Goal: Task Accomplishment & Management: Manage account settings

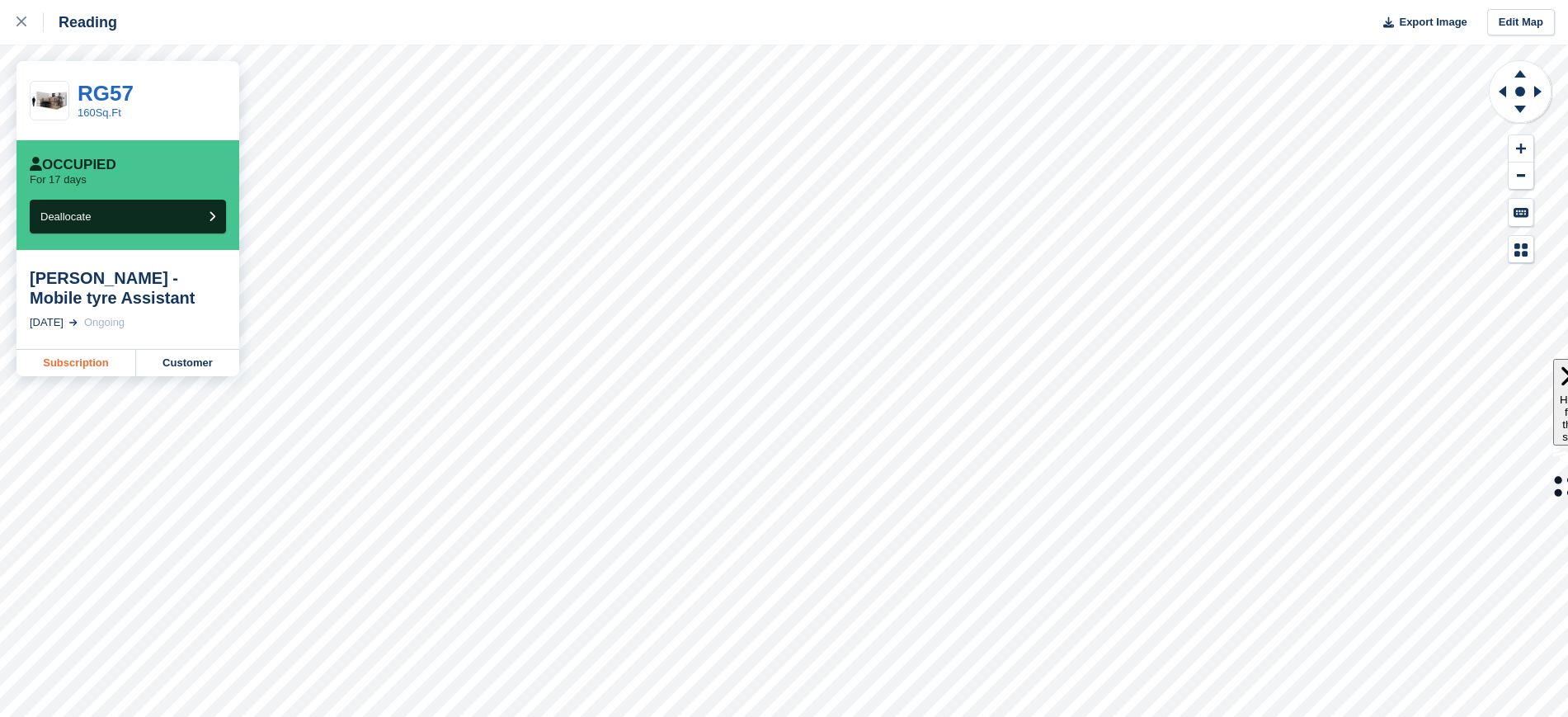
click at [100, 360] on link "Subscription" at bounding box center [76, 363] width 120 height 26
click at [16, 11] on link at bounding box center [21, 22] width 44 height 45
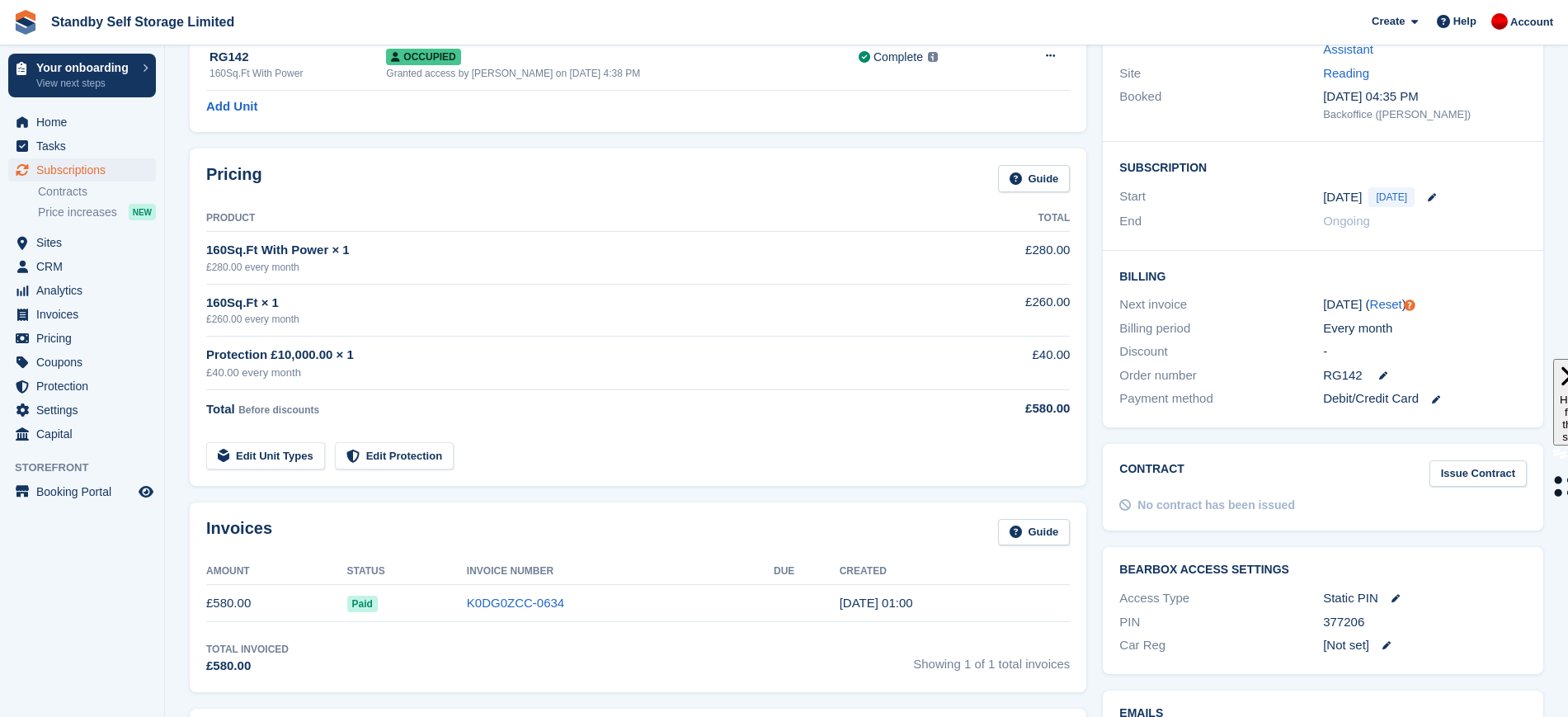
scroll to position [213, 0]
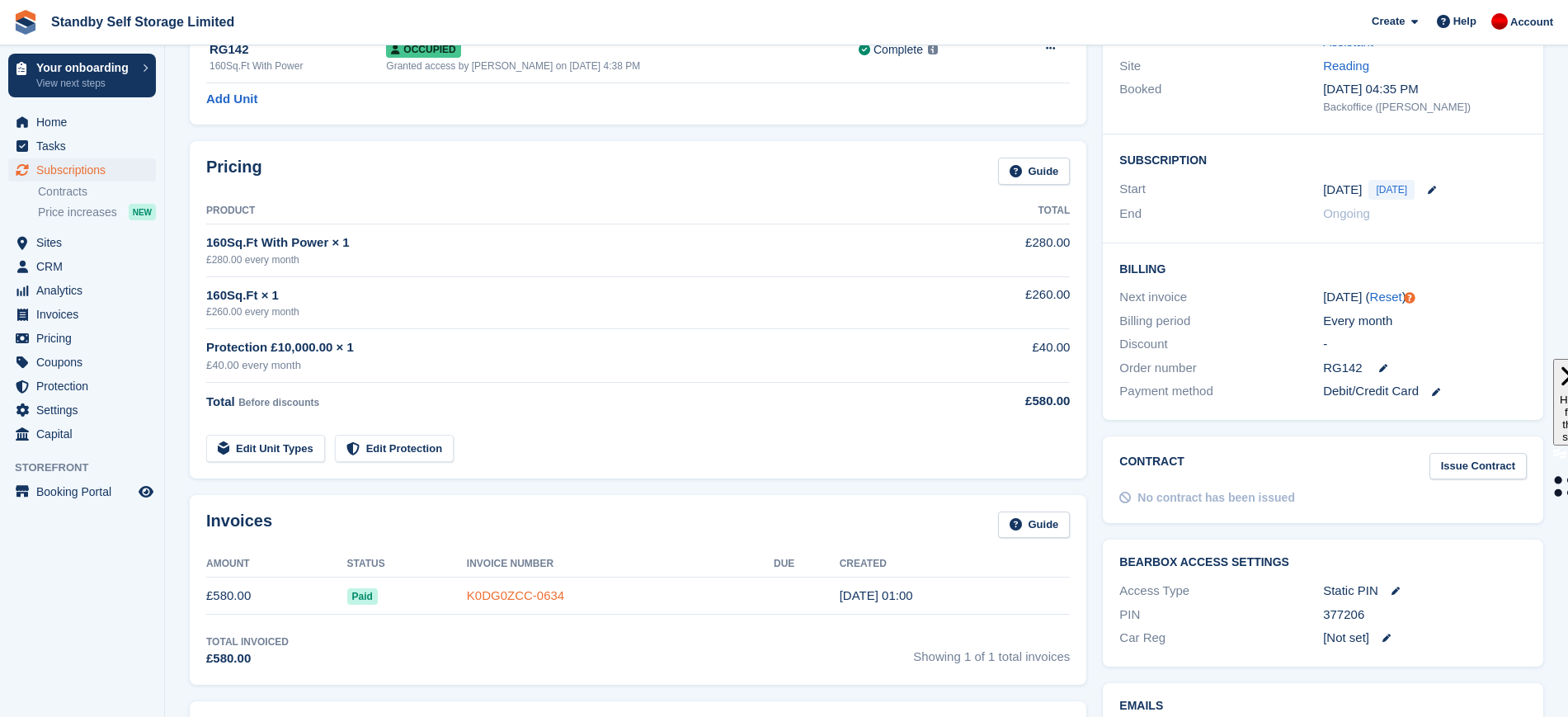
click at [522, 591] on link "K0DG0ZCC-0634" at bounding box center [516, 595] width 98 height 15
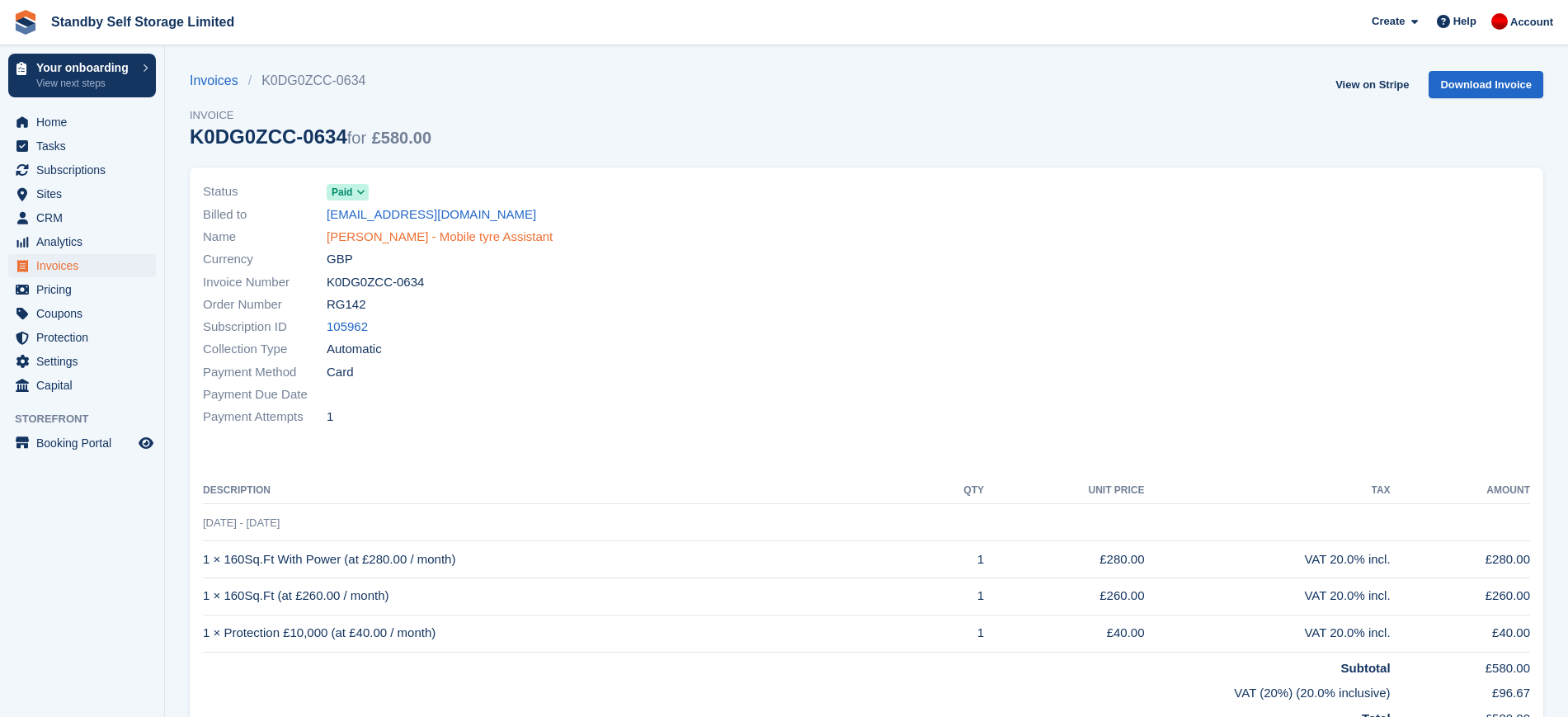
click at [412, 237] on link "Sohail Nazir - Mobile tyre Assistant" at bounding box center [440, 237] width 226 height 19
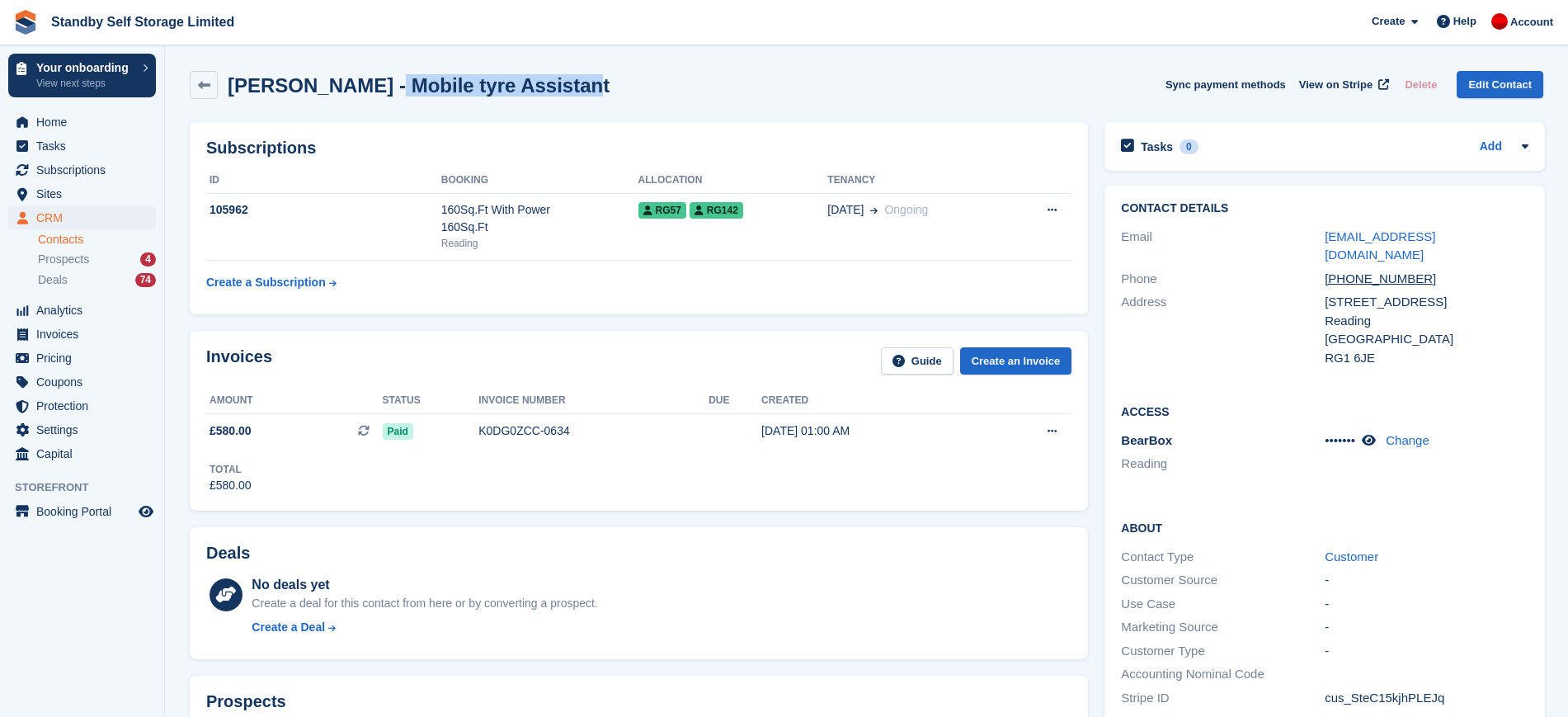
drag, startPoint x: 552, startPoint y: 83, endPoint x: 358, endPoint y: 86, distance: 194.0
click at [358, 86] on div "Sohail Nazir - Mobile tyre Assistant Sync payment methods View on Stripe Delete…" at bounding box center [867, 84] width 1354 height 28
copy h2 "Mobile tyre Assistant"
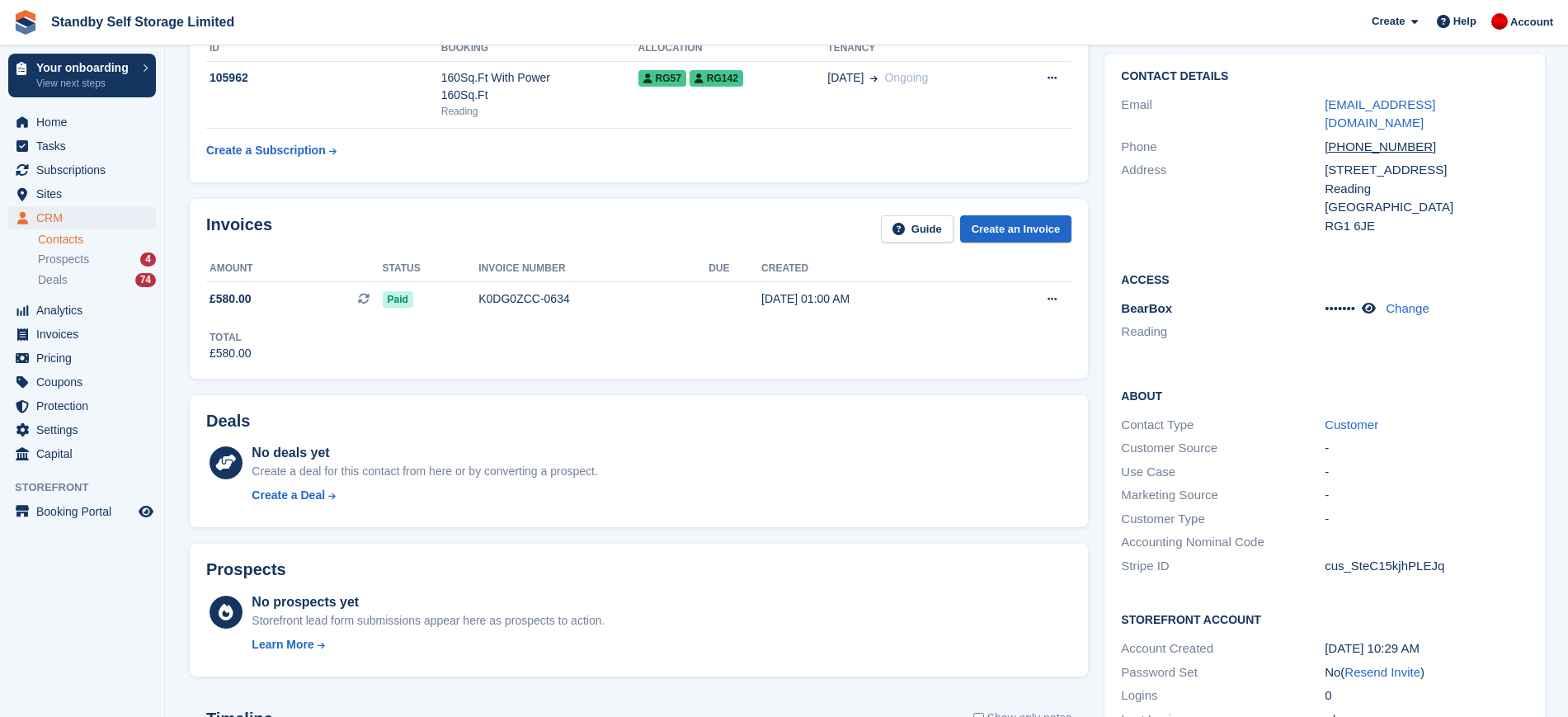
scroll to position [149, 0]
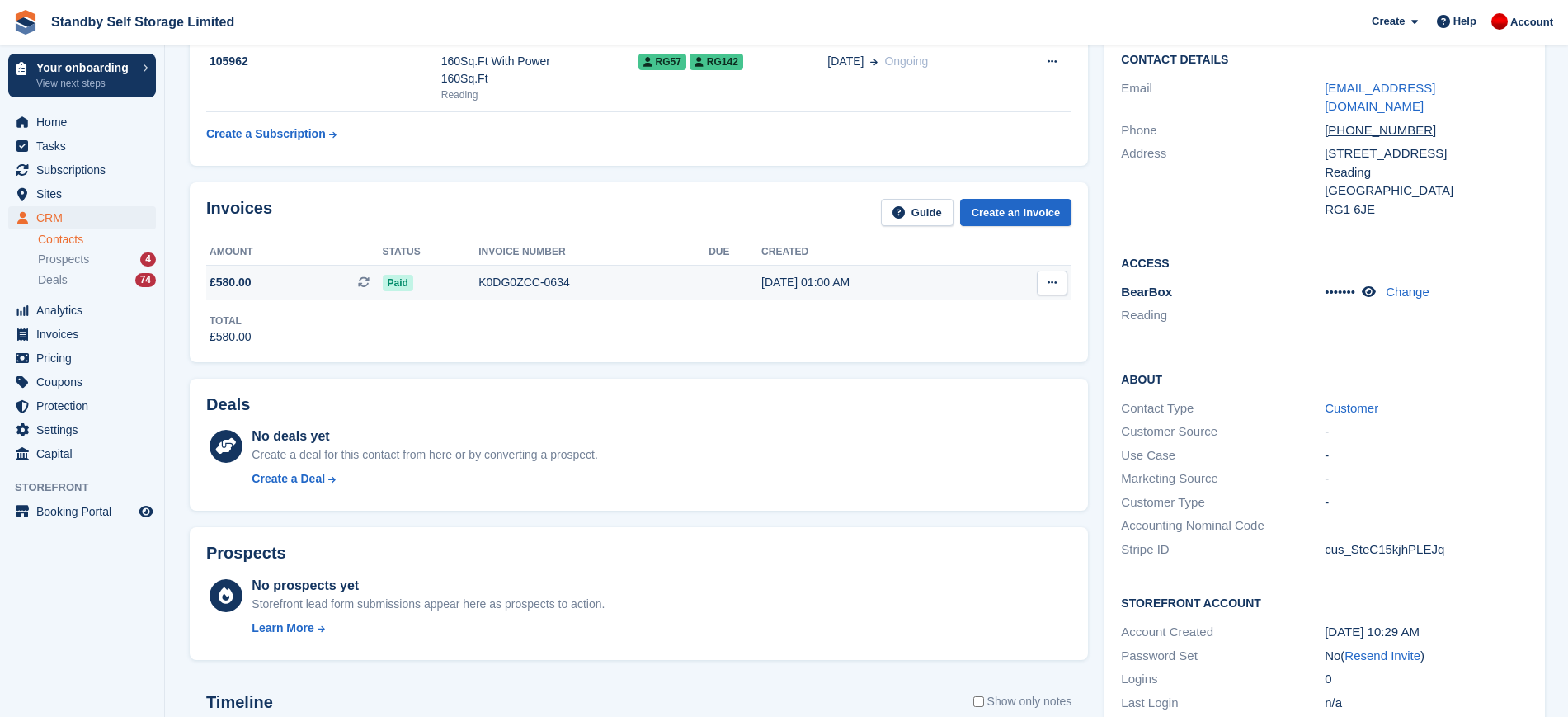
click at [552, 275] on div "K0DG0ZCC-0634" at bounding box center [594, 283] width 230 height 17
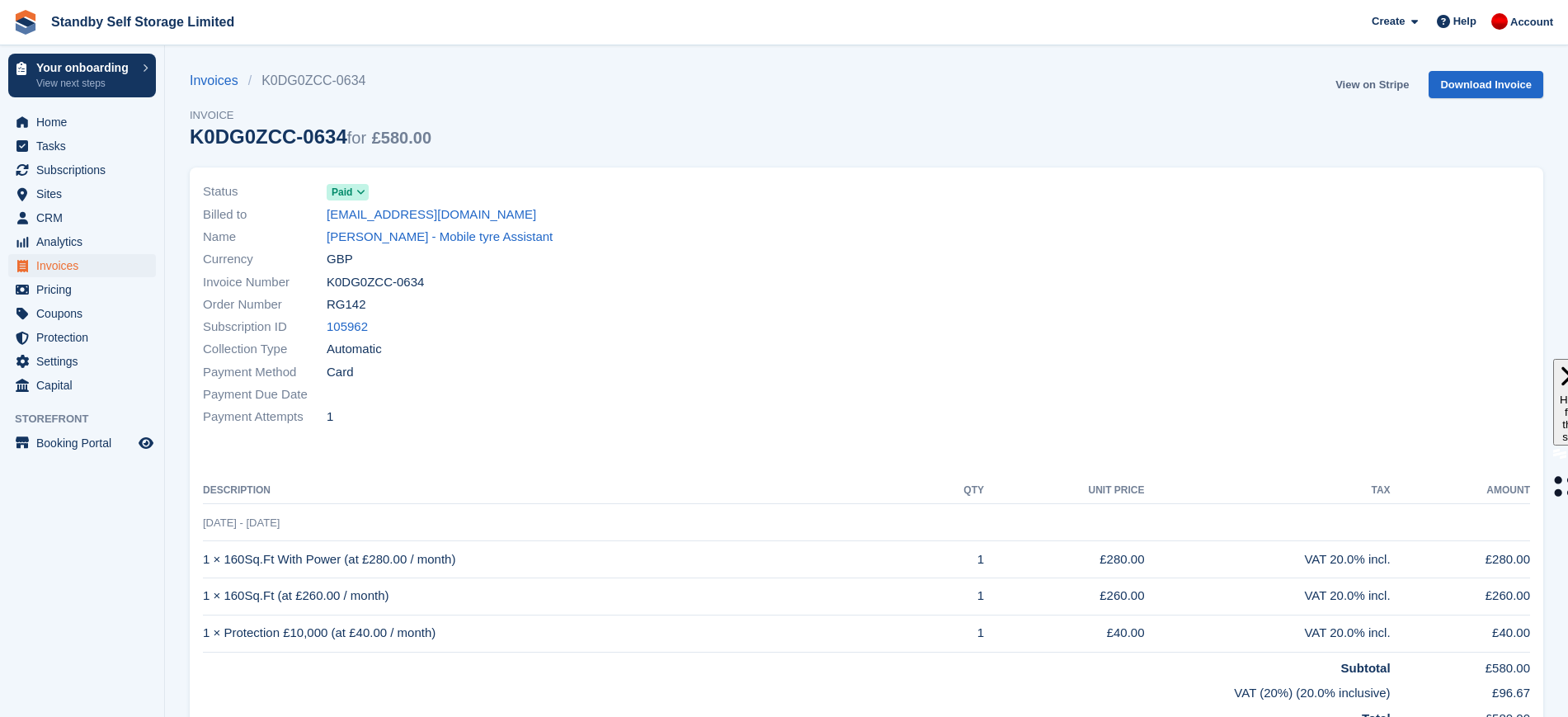
click at [1369, 88] on link "View on Stripe" at bounding box center [1373, 84] width 87 height 27
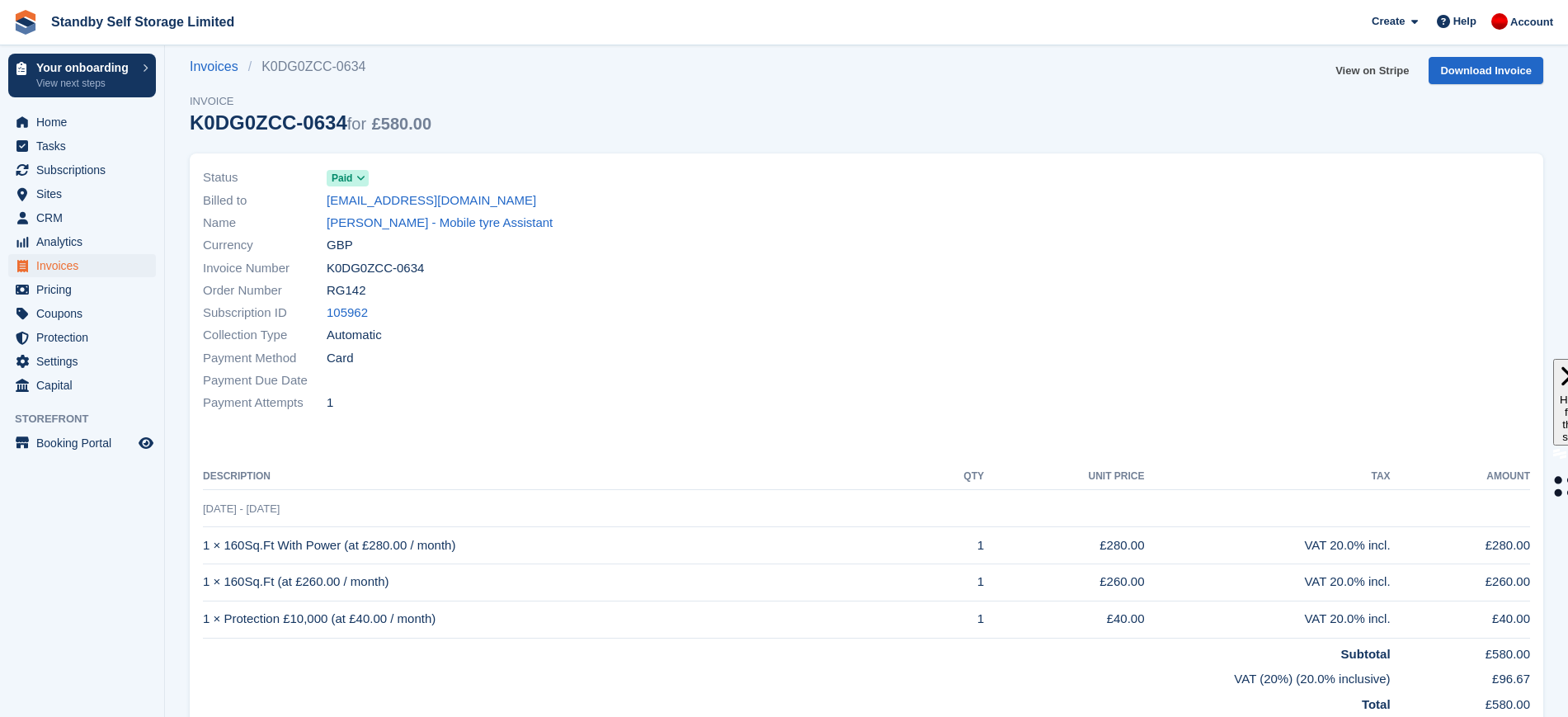
scroll to position [17, 0]
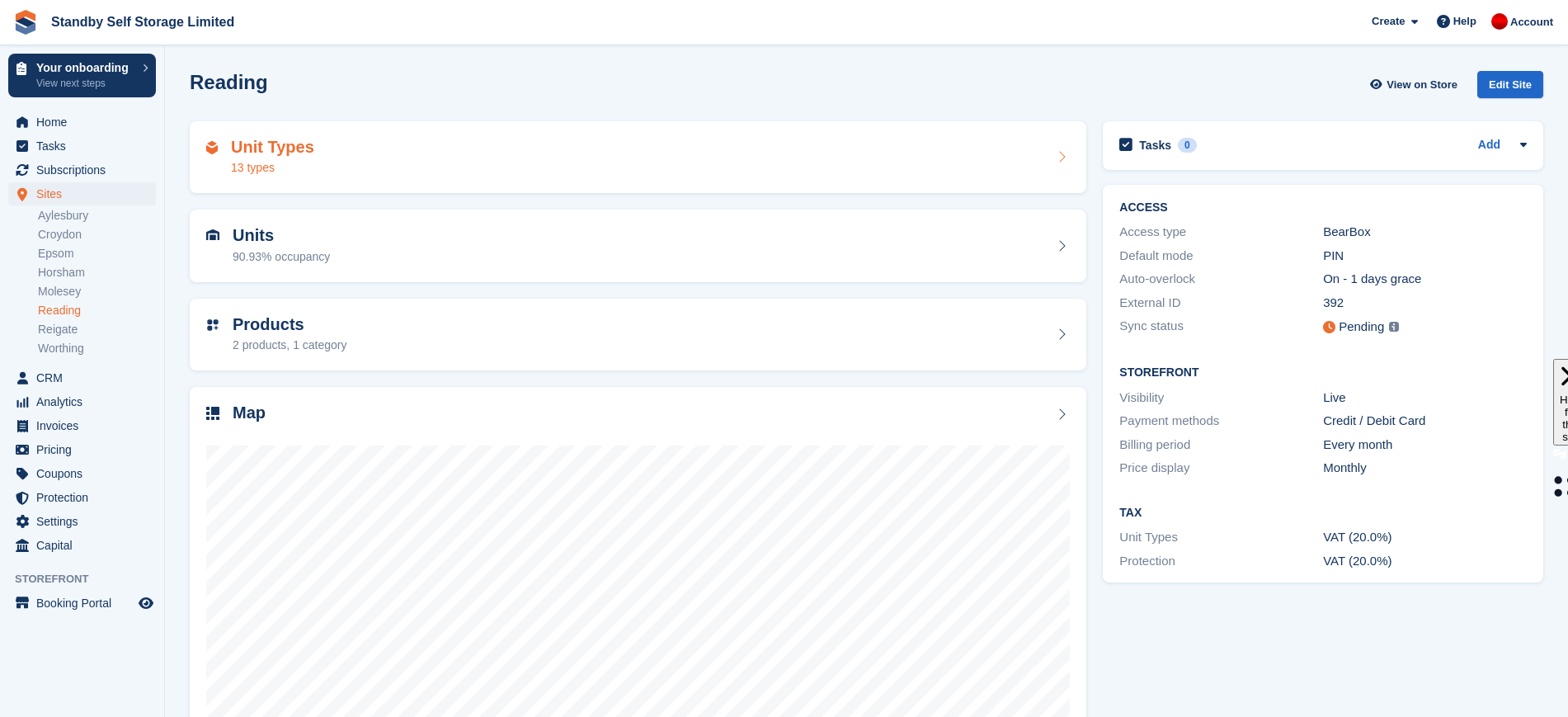
click at [386, 160] on div "Unit Types 13 types" at bounding box center [637, 157] width 864 height 40
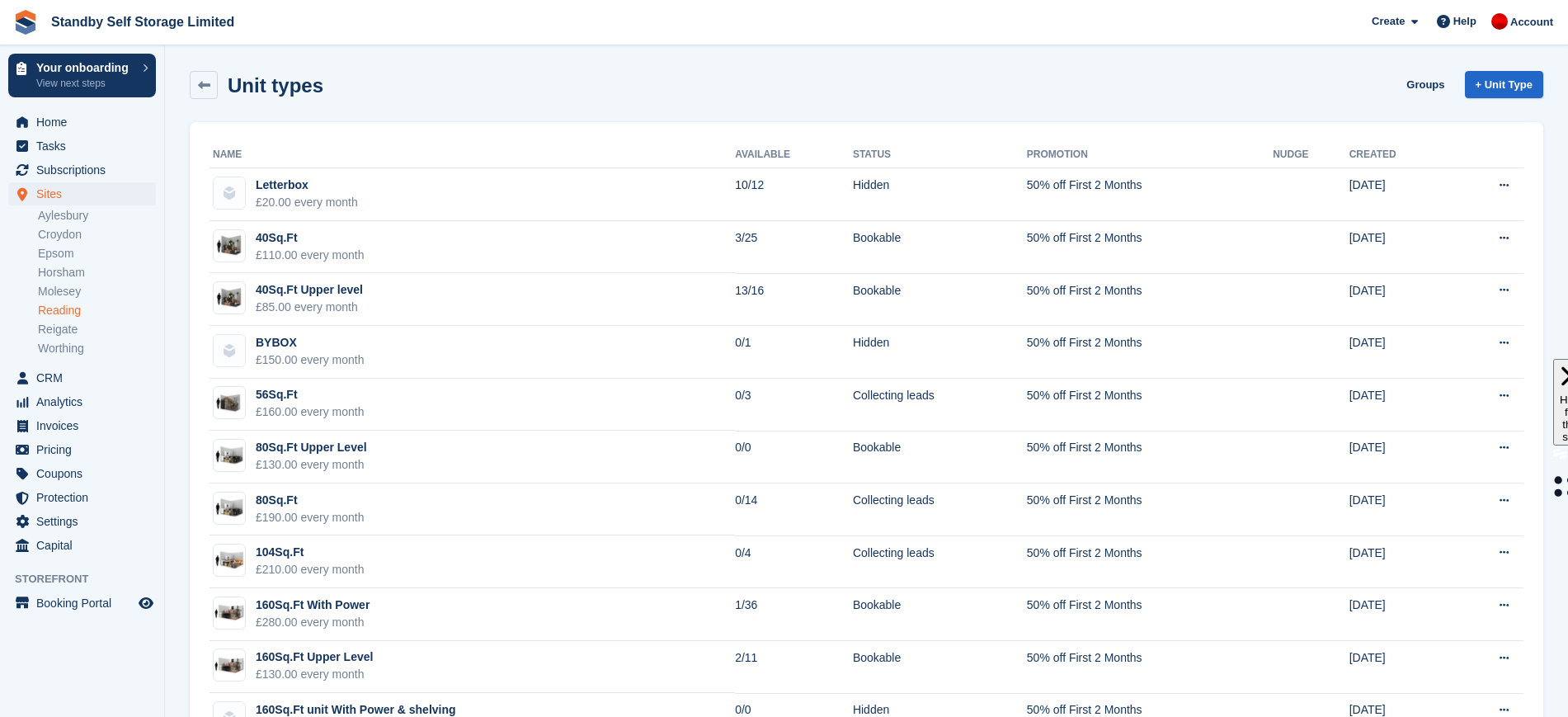
drag, startPoint x: 0, startPoint y: 0, endPoint x: 1583, endPoint y: 18, distance: 1583.1
click at [1568, 18] on html "Standby Self Storage Limited Create Subscription Invoice Contact Deal Discount …" at bounding box center [784, 358] width 1568 height 717
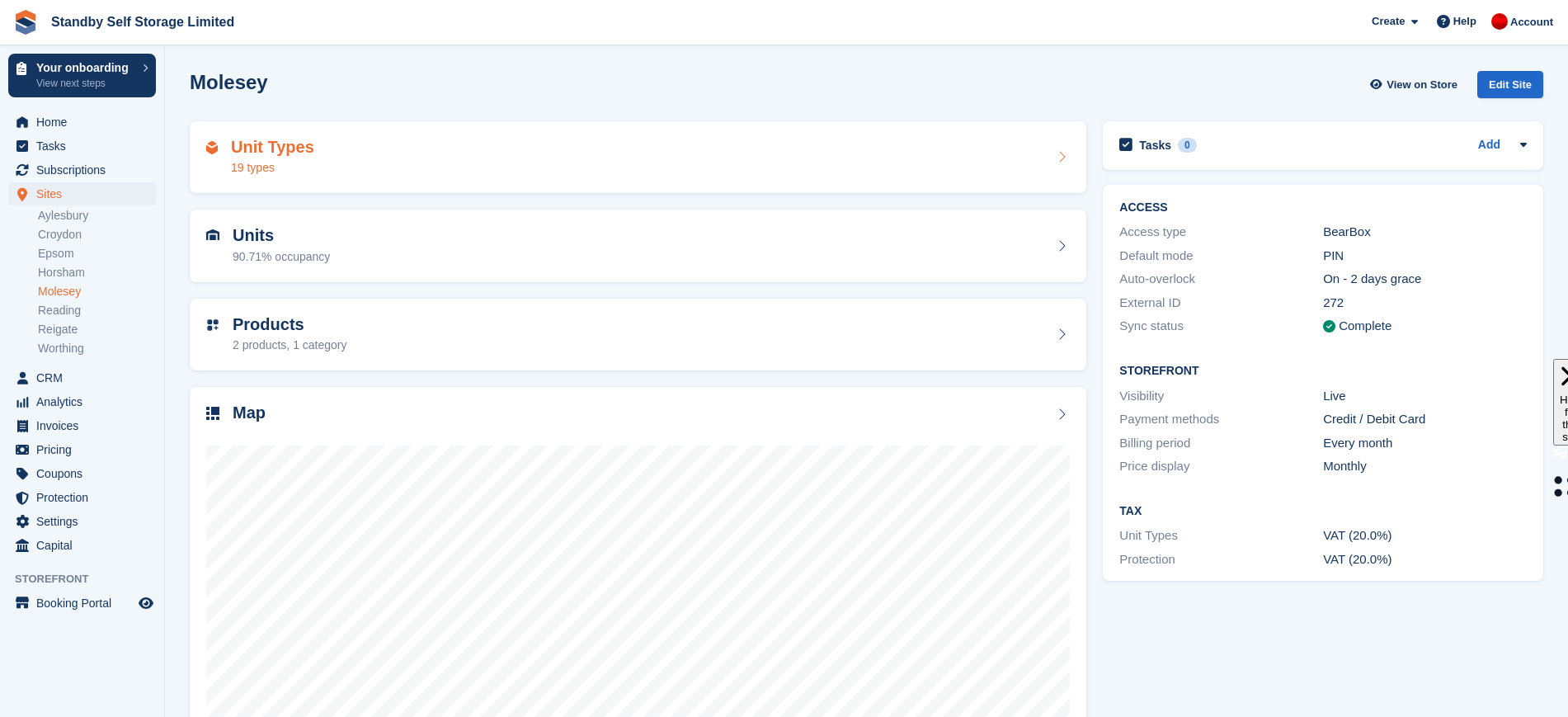
click at [964, 188] on div "Unit Types 19 types" at bounding box center [637, 157] width 897 height 73
